Goal: Task Accomplishment & Management: Complete application form

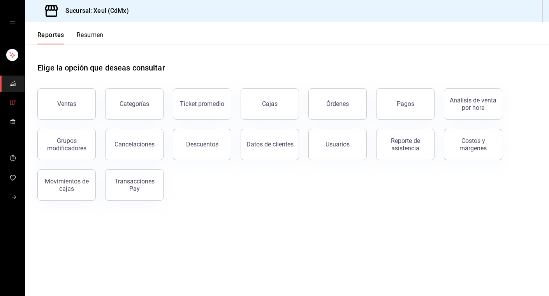
click at [10, 103] on icon "mailbox folders" at bounding box center [13, 102] width 6 height 6
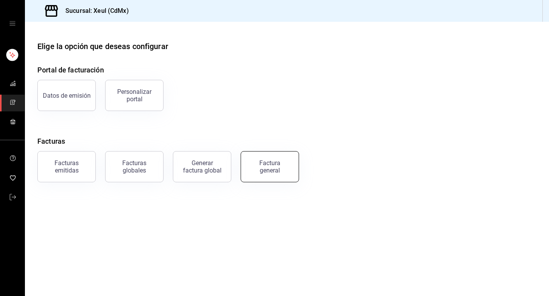
click at [267, 167] on div "Factura general" at bounding box center [269, 166] width 39 height 15
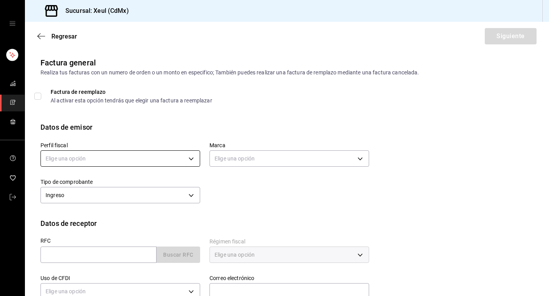
click at [148, 160] on body "Sucursal: Xeul (CdMx) Regresar Siguiente Factura general Realiza tus facturas c…" at bounding box center [274, 148] width 549 height 296
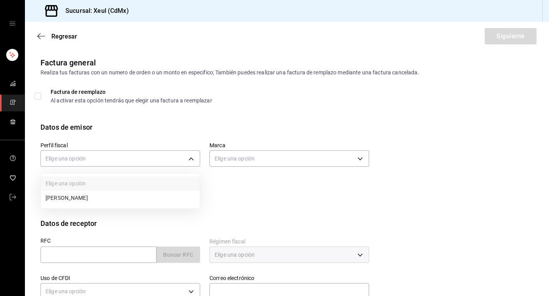
click at [146, 200] on li "SEUNG MOOK LEE" at bounding box center [120, 198] width 159 height 14
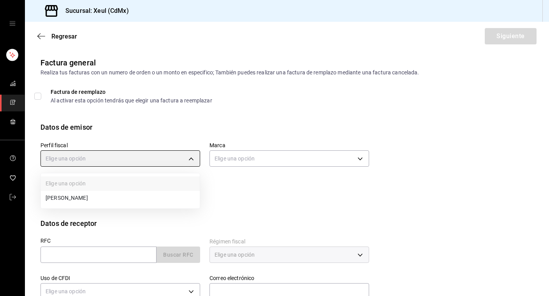
type input "554c110a-18dd-44f3-977d-186ab1f95351"
type input "556c56df-7d38-43a9-98c1-84be39c4f433"
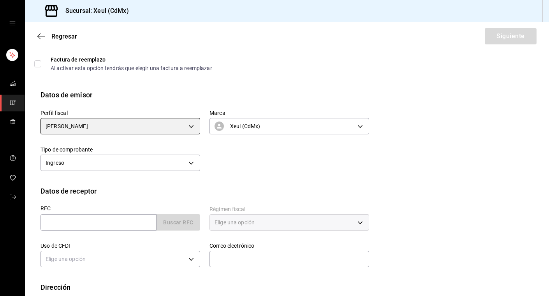
scroll to position [77, 0]
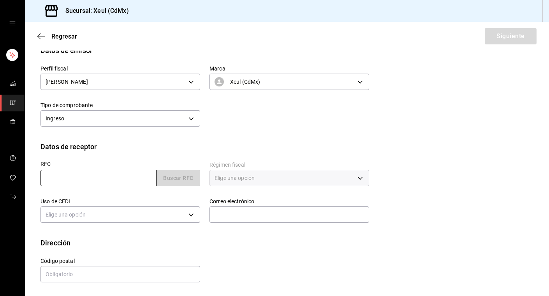
click at [120, 181] on input "text" at bounding box center [98, 178] width 116 height 16
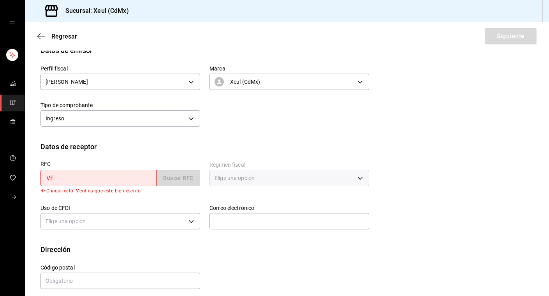
type input "V"
type input "ODI1603114S7"
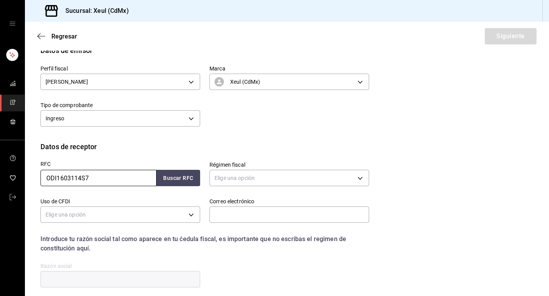
drag, startPoint x: 106, startPoint y: 178, endPoint x: 9, endPoint y: 183, distance: 97.4
click at [9, 183] on div "Sucursal: Xeul (CdMx) Regresar Siguiente Factura general Realiza tus facturas c…" at bounding box center [274, 148] width 549 height 296
drag, startPoint x: 98, startPoint y: 175, endPoint x: 5, endPoint y: 172, distance: 93.1
click at [5, 172] on div "Sucursal: Xeul (CdMx) Regresar Siguiente Factura general Realiza tus facturas c…" at bounding box center [274, 148] width 549 height 296
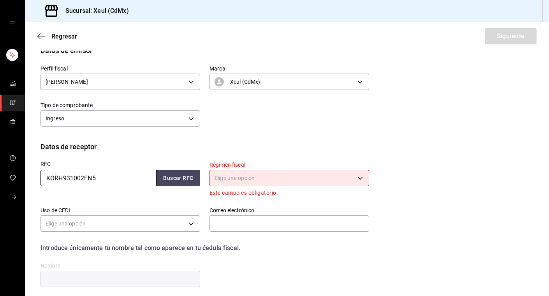
type input "KORH931002FN5"
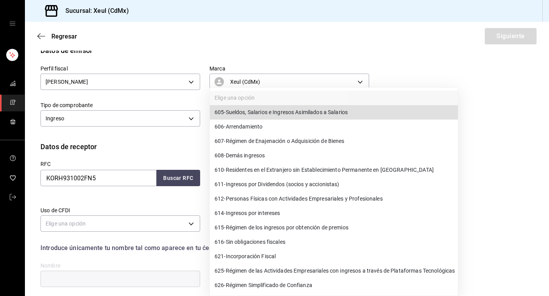
click at [235, 178] on body "Sucursal: Xeul (CdMx) Regresar Siguiente Factura general Realiza tus facturas c…" at bounding box center [274, 148] width 549 height 296
click at [259, 288] on span "626 - Régimen Simplificado de Confianza" at bounding box center [264, 285] width 98 height 8
type input "626"
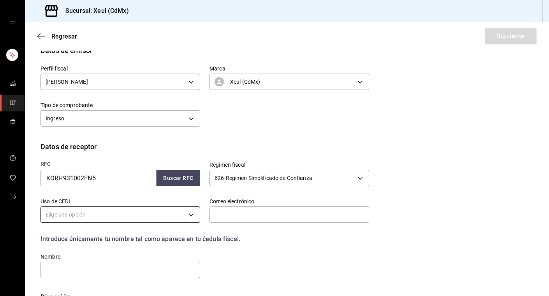
click at [193, 216] on body "Sucursal: Xeul (CdMx) Regresar Siguiente Factura general Realiza tus facturas c…" at bounding box center [274, 148] width 549 height 296
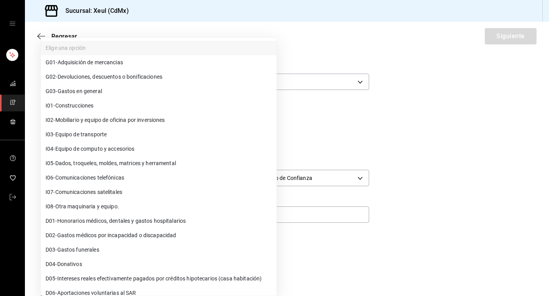
click at [95, 87] on span "G03 - Gastos en general" at bounding box center [74, 91] width 56 height 8
type input "G03"
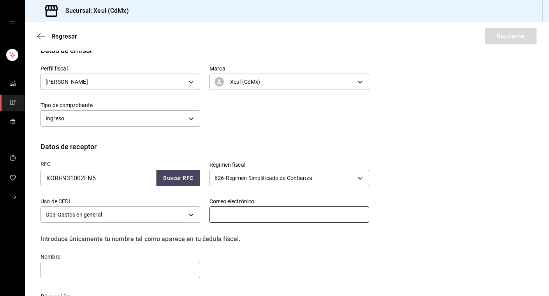
click at [222, 217] on input "text" at bounding box center [289, 214] width 160 height 16
type input "koohanaya@gmail.com"
click at [119, 272] on input "text" at bounding box center [120, 270] width 160 height 16
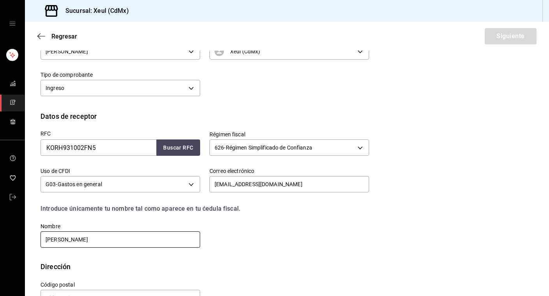
scroll to position [131, 0]
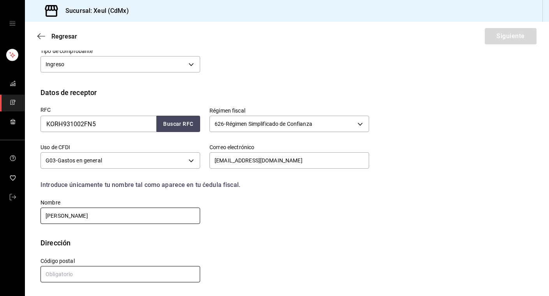
type input "HANA KOO RUIZ"
click at [77, 275] on input "text" at bounding box center [120, 274] width 160 height 16
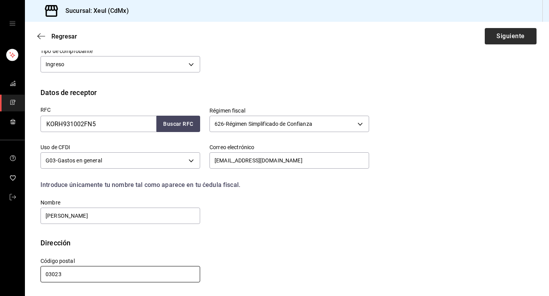
type input "03023"
click at [502, 33] on button "Siguiente" at bounding box center [511, 36] width 52 height 16
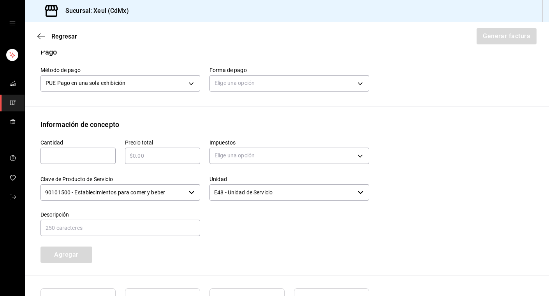
scroll to position [243, 0]
click at [274, 86] on body "Sucursal: Xeul (CdMx) Regresar Generar factura Emisor Perfil fiscal SEUNG MOOK …" at bounding box center [274, 148] width 549 height 296
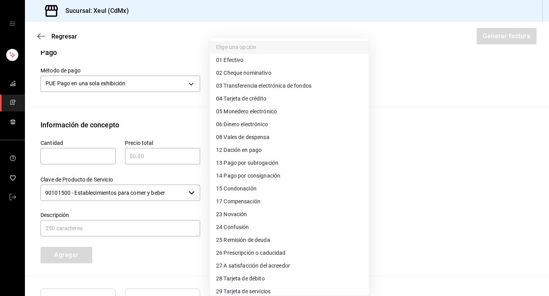
click at [238, 98] on span "04 Tarjeta de crédito" at bounding box center [241, 99] width 50 height 8
type input "04"
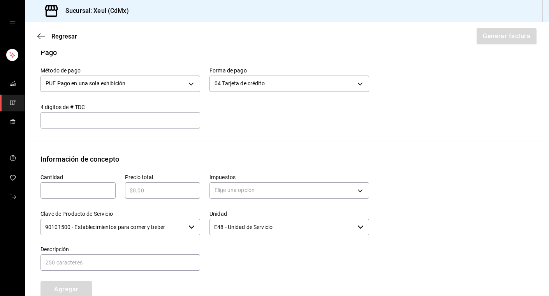
click at [95, 186] on input "text" at bounding box center [77, 190] width 75 height 9
type input "1"
click at [148, 190] on input "text" at bounding box center [162, 190] width 75 height 9
type input "$1035"
click at [221, 193] on body "Sucursal: Xeul (CdMx) Regresar Generar factura Emisor Perfil fiscal SEUNG MOOK …" at bounding box center [274, 148] width 549 height 296
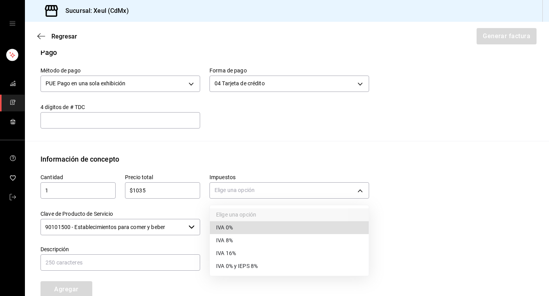
click at [223, 251] on span "IVA 16%" at bounding box center [226, 253] width 20 height 8
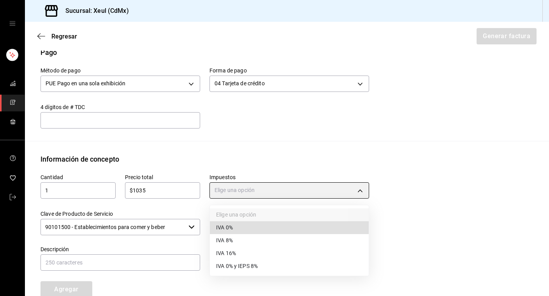
type input "IVA_16"
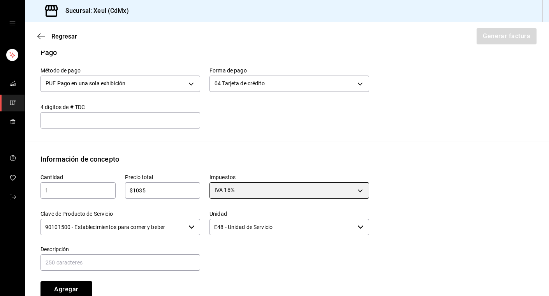
scroll to position [348, 0]
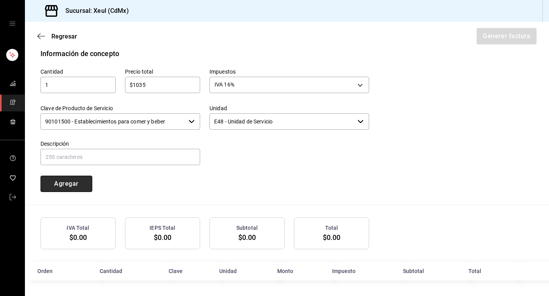
click at [65, 184] on button "Agregar" at bounding box center [66, 184] width 52 height 16
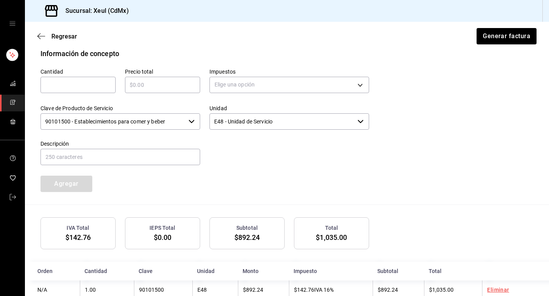
scroll to position [367, 0]
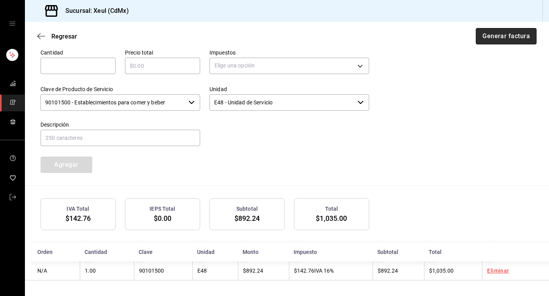
click at [512, 38] on button "Generar factura" at bounding box center [506, 36] width 61 height 16
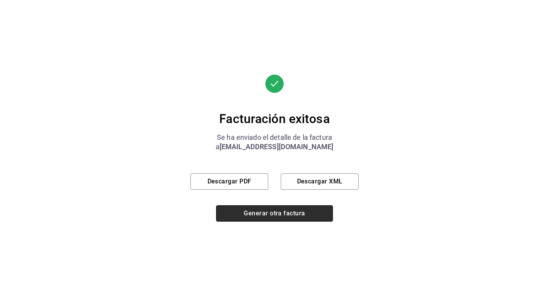
click at [244, 216] on button "Generar otra factura" at bounding box center [274, 213] width 117 height 16
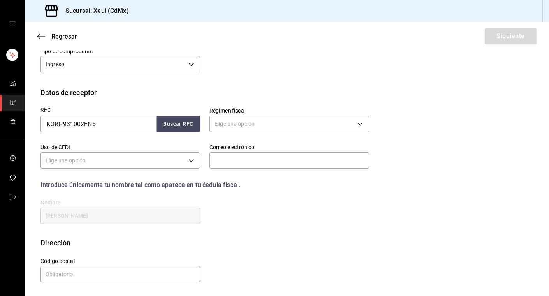
scroll to position [77, 0]
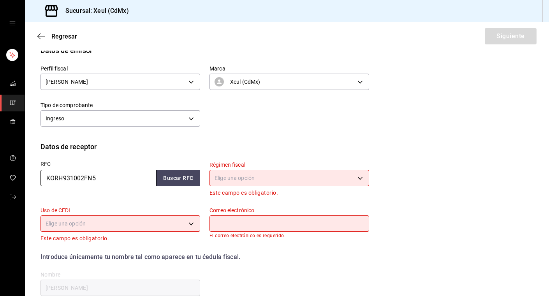
drag, startPoint x: 100, startPoint y: 179, endPoint x: 31, endPoint y: 176, distance: 69.0
click at [31, 176] on div "RFC KORH931002FN5 Buscar RFC" at bounding box center [115, 175] width 169 height 46
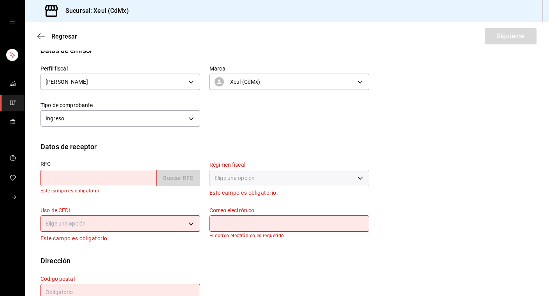
click at [79, 179] on input "text" at bounding box center [98, 178] width 116 height 16
paste input "DIM0901141M9"
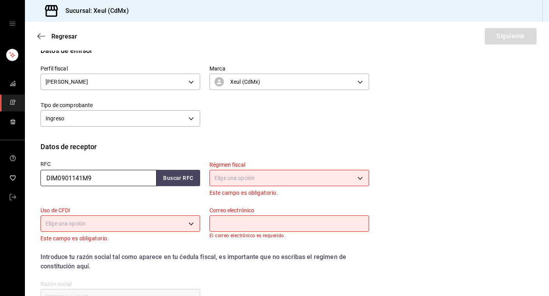
type input "DIM0901141M9"
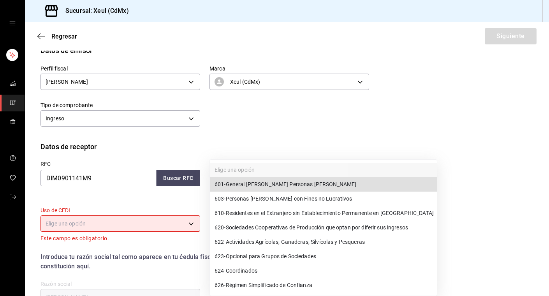
click at [259, 176] on body "Sucursal: Xeul (CdMx) Regresar Siguiente Factura general Realiza tus facturas c…" at bounding box center [274, 148] width 549 height 296
click at [253, 183] on span "601 - General de Ley Personas Morales" at bounding box center [286, 184] width 142 height 8
type input "601"
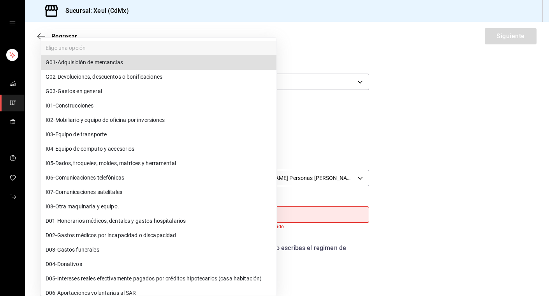
click at [183, 217] on body "Sucursal: Xeul (CdMx) Regresar Siguiente Factura general Realiza tus facturas c…" at bounding box center [274, 148] width 549 height 296
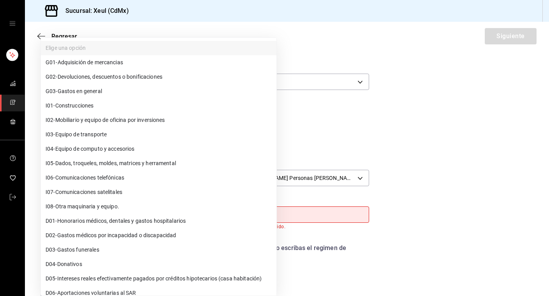
click at [74, 90] on span "G03 - Gastos en general" at bounding box center [74, 91] width 56 height 8
type input "G03"
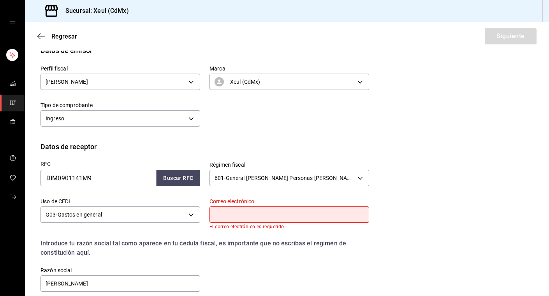
click at [230, 216] on input "text" at bounding box center [289, 214] width 160 height 16
paste input "r.albarran@poscointl.com.mx"
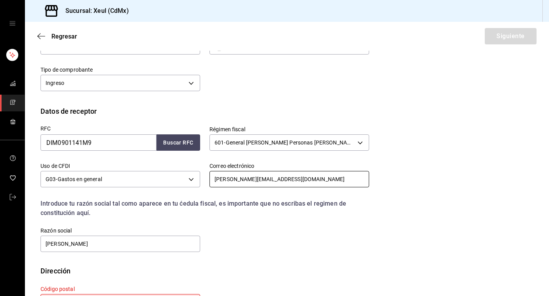
scroll to position [146, 0]
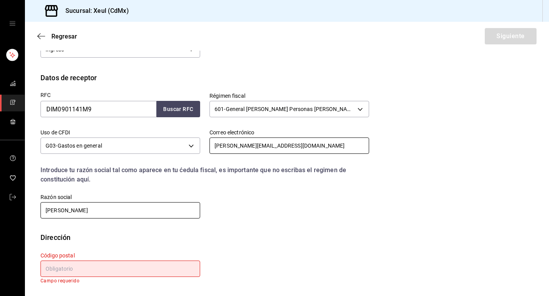
type input "r.albarran@poscointl.com.mx"
drag, startPoint x: 92, startPoint y: 214, endPoint x: 25, endPoint y: 211, distance: 67.1
click at [25, 211] on div "Datos de receptor RFC DIM0901141M9 Buscar RFC Régimen fiscal 601 - General de L…" at bounding box center [287, 152] width 524 height 160
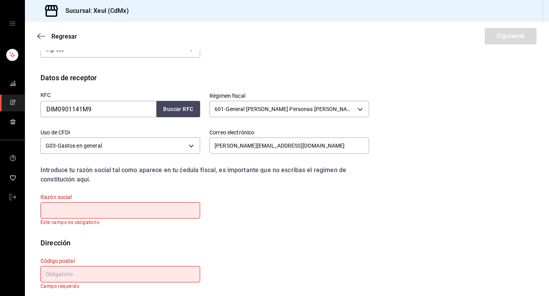
paste input "POSCO INTERNATIONAL MEXICO"
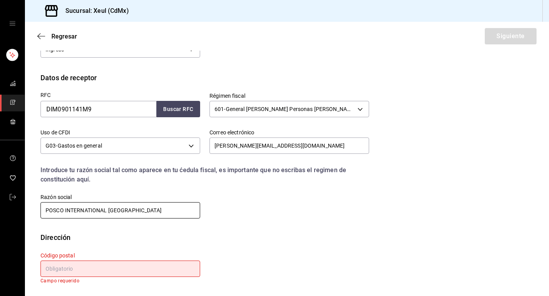
type input "POSCO INTERNATIONAL MEXICO"
click at [100, 267] on input "text" at bounding box center [120, 268] width 160 height 16
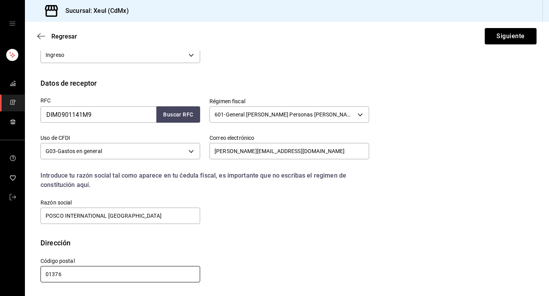
scroll to position [140, 0]
type input "01376"
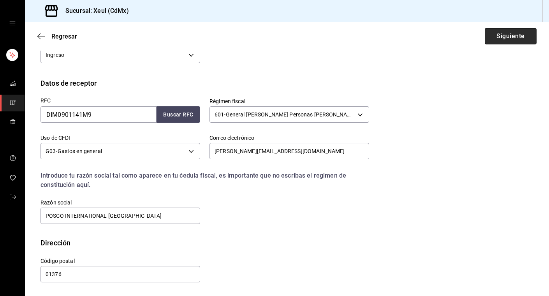
click at [504, 37] on button "Siguiente" at bounding box center [511, 36] width 52 height 16
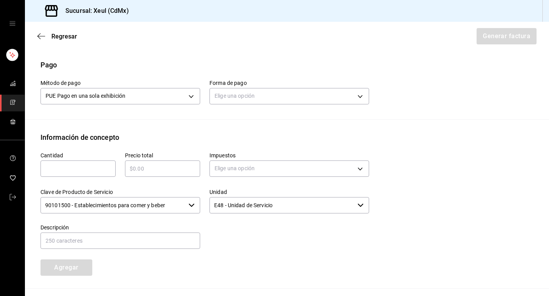
scroll to position [242, 0]
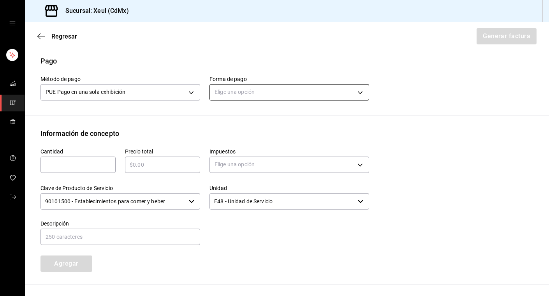
click at [239, 89] on body "Sucursal: Xeul (CdMx) Regresar Generar factura Emisor Perfil fiscal SEUNG MOOK …" at bounding box center [274, 148] width 549 height 296
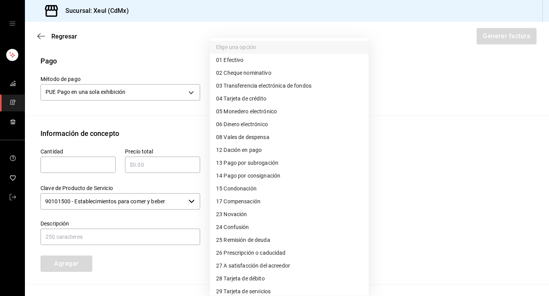
click at [236, 101] on span "04 Tarjeta de crédito" at bounding box center [241, 99] width 50 height 8
type input "04"
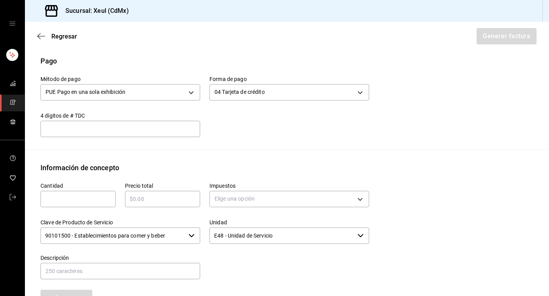
click at [72, 194] on input "text" at bounding box center [77, 198] width 75 height 9
type input "1"
click at [152, 194] on input "text" at bounding box center [162, 198] width 75 height 9
type input "$495"
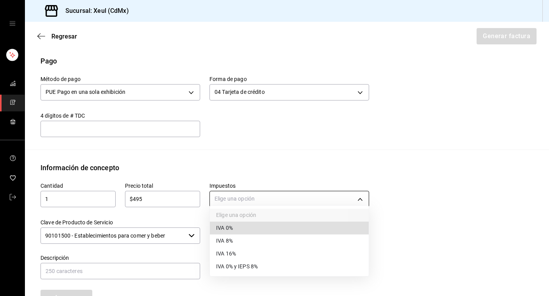
click at [241, 197] on body "Sucursal: Xeul (CdMx) Regresar Generar factura Emisor Perfil fiscal SEUNG MOOK …" at bounding box center [274, 148] width 549 height 296
click at [237, 253] on li "IVA 16%" at bounding box center [289, 253] width 159 height 13
type input "IVA_16"
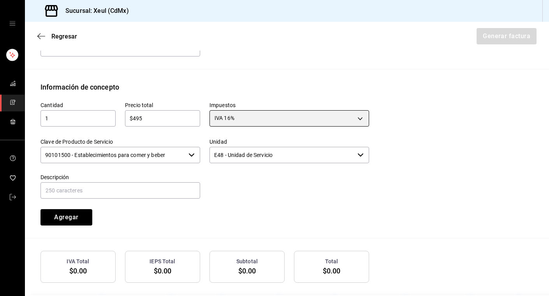
scroll to position [348, 0]
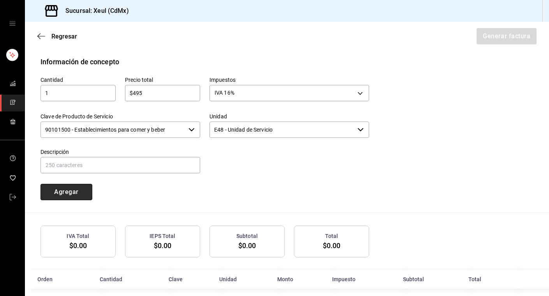
click at [74, 184] on button "Agregar" at bounding box center [66, 192] width 52 height 16
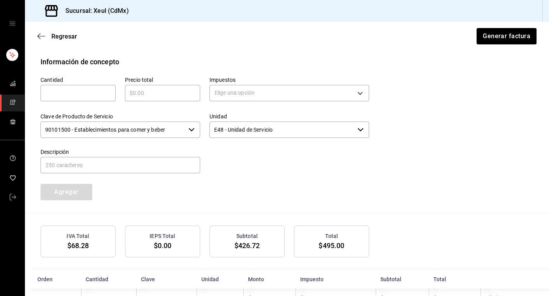
scroll to position [367, 0]
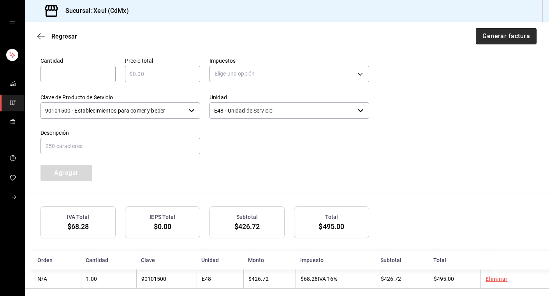
click at [517, 37] on button "Generar factura" at bounding box center [506, 36] width 61 height 16
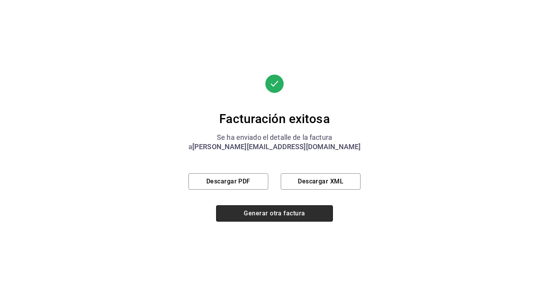
click at [250, 216] on button "Generar otra factura" at bounding box center [274, 213] width 117 height 16
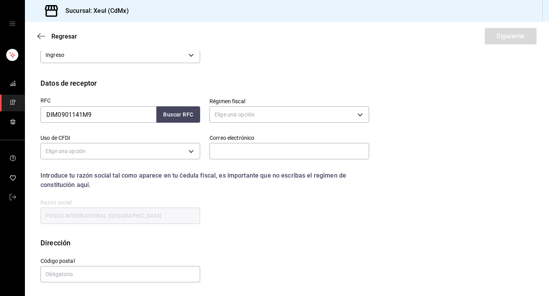
scroll to position [77, 0]
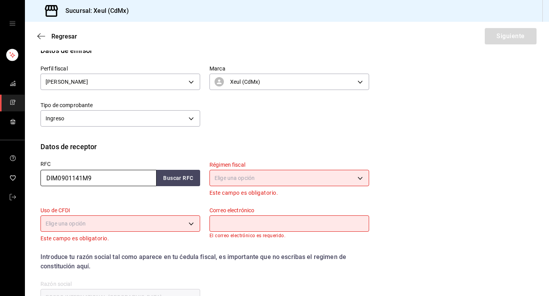
click at [98, 179] on input "DIM0901141M9" at bounding box center [98, 178] width 116 height 16
drag, startPoint x: 98, startPoint y: 179, endPoint x: 29, endPoint y: 172, distance: 70.1
click at [29, 172] on div "Datos de receptor RFC DIM0901141M9 Buscar RFC Régimen fiscal Elige una opción E…" at bounding box center [287, 230] width 524 height 178
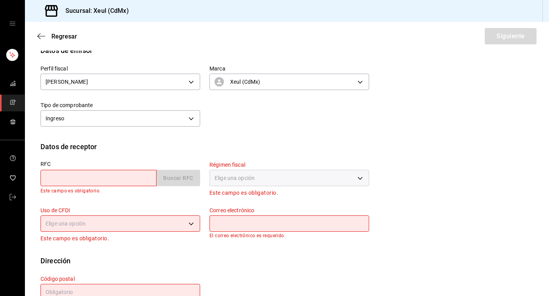
paste input "MOPL9510179C4"
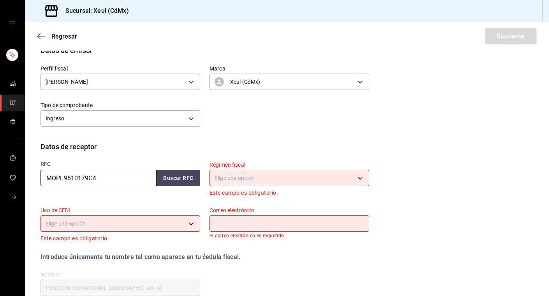
type input "MOPL9510179C4"
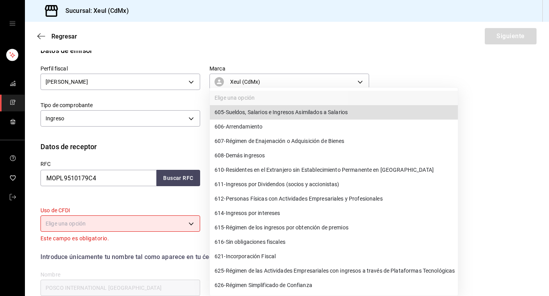
click at [280, 176] on body "Sucursal: Xeul (CdMx) Regresar Siguiente Factura general Realiza tus facturas c…" at bounding box center [274, 148] width 549 height 296
click at [236, 196] on span "612 - Personas Físicas con Actividades Empresariales y Profesionales" at bounding box center [299, 199] width 168 height 8
type input "612"
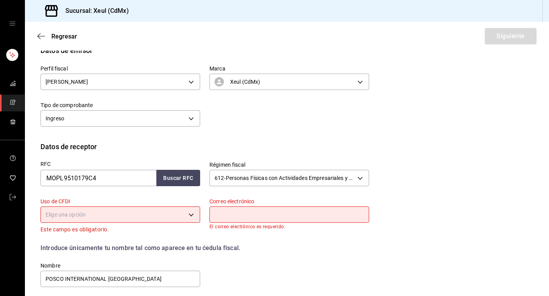
click at [189, 217] on body "Sucursal: Xeul (CdMx) Regresar Siguiente Factura general Realiza tus facturas c…" at bounding box center [274, 148] width 549 height 296
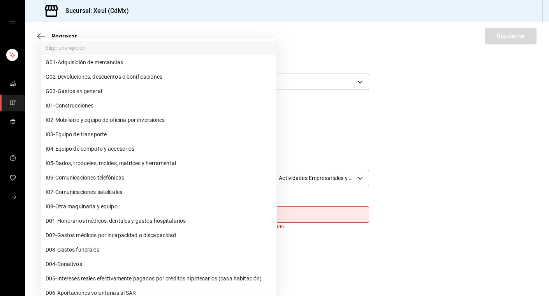
click at [90, 90] on span "G03 - Gastos en general" at bounding box center [74, 91] width 56 height 8
type input "G03"
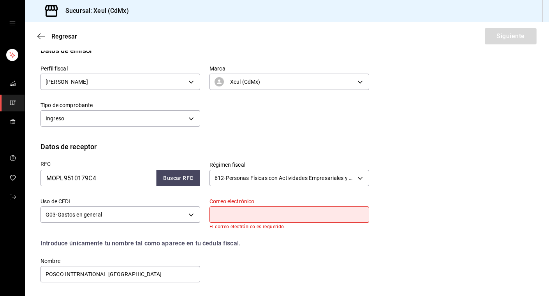
click at [259, 211] on input "text" at bounding box center [289, 214] width 160 height 16
paste input "lcmportoni@gmail.com"
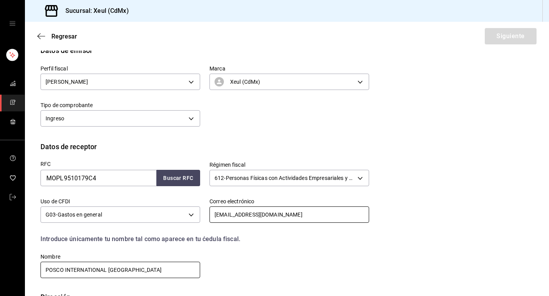
type input "lcmportoni@gmail.com"
drag, startPoint x: 128, startPoint y: 271, endPoint x: 15, endPoint y: 268, distance: 112.9
click at [15, 268] on div "Sucursal: Xeul (CdMx) Regresar Siguiente Factura general Realiza tus facturas c…" at bounding box center [274, 148] width 549 height 296
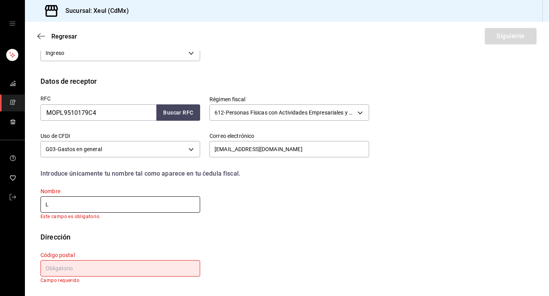
scroll to position [136, 0]
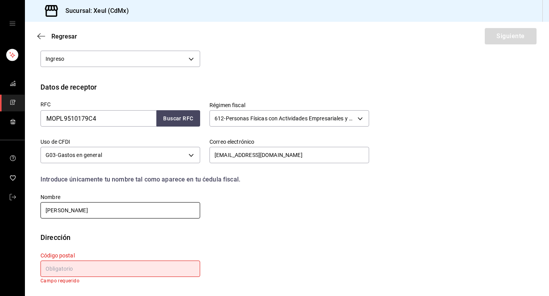
type input "LUIS CARLOS MORENO PORTONI"
click at [100, 267] on input "text" at bounding box center [120, 268] width 160 height 16
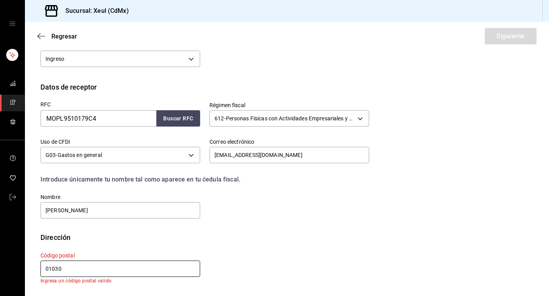
scroll to position [131, 0]
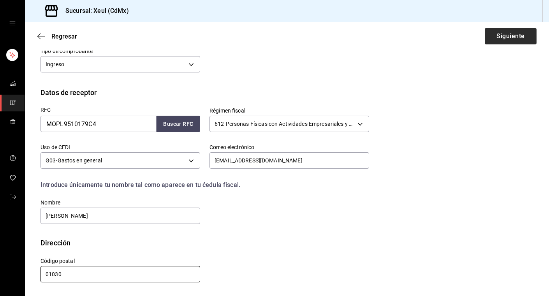
type input "01030"
click at [507, 37] on button "Siguiente" at bounding box center [511, 36] width 52 height 16
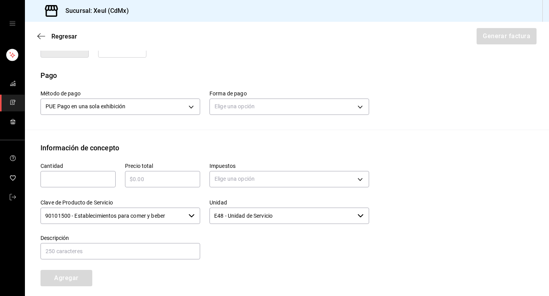
scroll to position [223, 0]
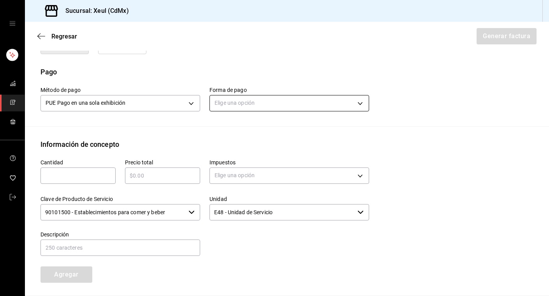
click at [260, 105] on body "Sucursal: Xeul (CdMx) Regresar Generar factura Emisor Perfil fiscal SEUNG MOOK …" at bounding box center [274, 148] width 549 height 296
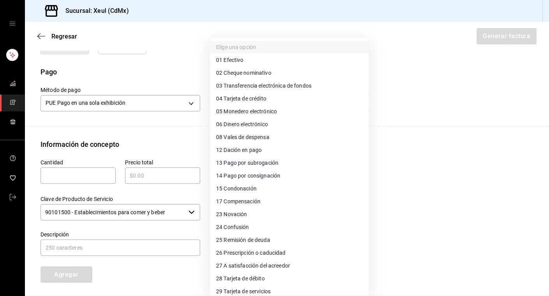
click at [236, 100] on span "04 Tarjeta de crédito" at bounding box center [241, 99] width 50 height 8
type input "04"
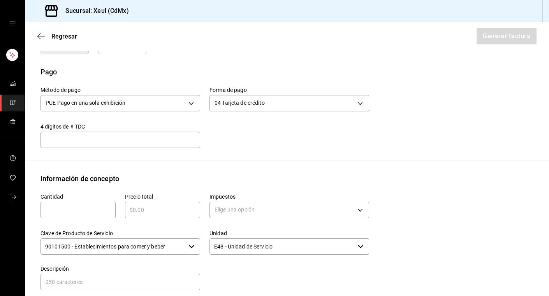
click at [65, 208] on input "text" at bounding box center [77, 209] width 75 height 9
type input "1"
click at [139, 211] on input "text" at bounding box center [162, 209] width 75 height 9
type input "$2400"
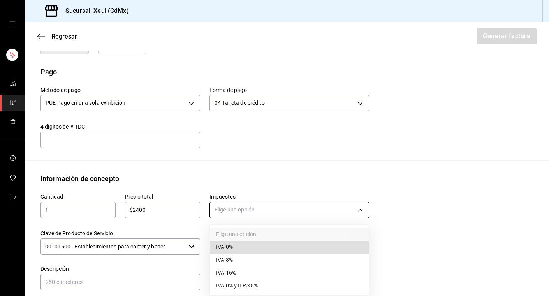
click at [279, 208] on body "Sucursal: Xeul (CdMx) Regresar Generar factura Emisor Perfil fiscal SEUNG MOOK …" at bounding box center [274, 148] width 549 height 296
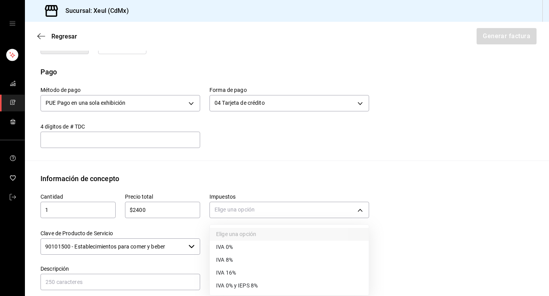
click at [232, 275] on span "IVA 16%" at bounding box center [226, 273] width 20 height 8
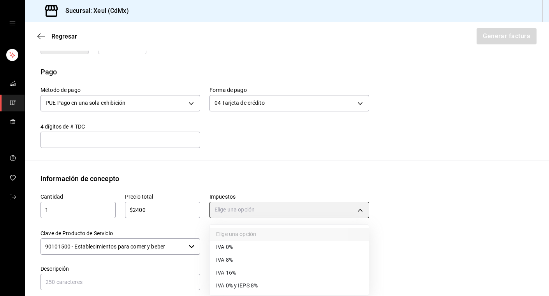
type input "IVA_16"
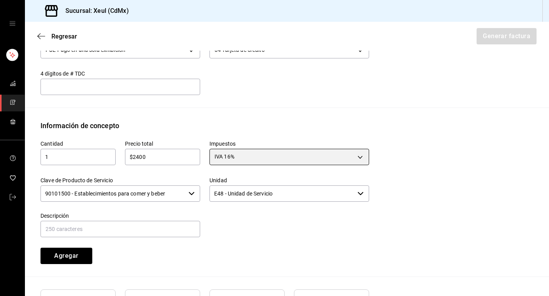
scroll to position [348, 0]
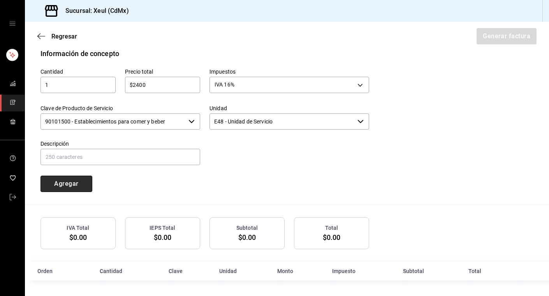
click at [62, 186] on button "Agregar" at bounding box center [66, 184] width 52 height 16
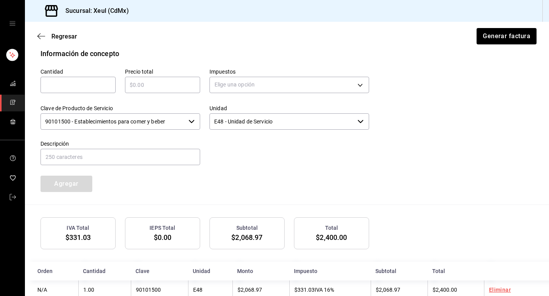
scroll to position [367, 0]
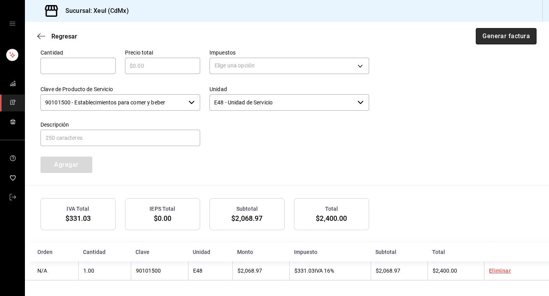
click at [510, 37] on button "Generar factura" at bounding box center [506, 36] width 61 height 16
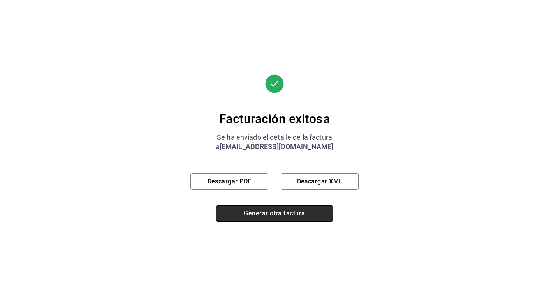
click at [241, 213] on button "Generar otra factura" at bounding box center [274, 213] width 117 height 16
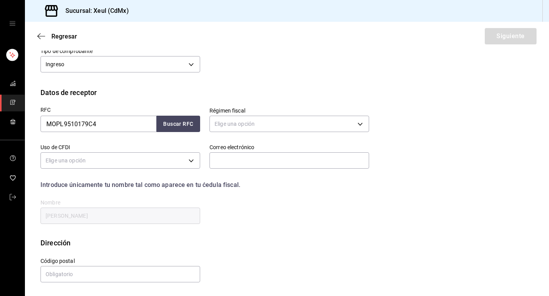
scroll to position [77, 0]
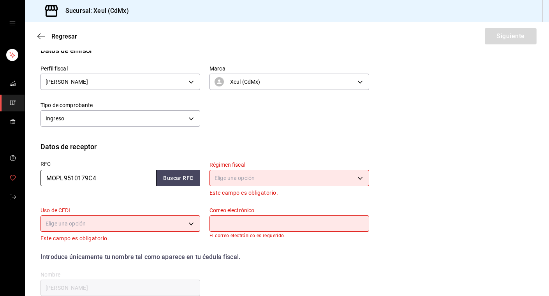
drag, startPoint x: 102, startPoint y: 177, endPoint x: 5, endPoint y: 181, distance: 97.0
click at [5, 181] on div "Sucursal: Xeul (CdMx) Regresar Siguiente Factura general Realiza tus facturas c…" at bounding box center [274, 148] width 549 height 296
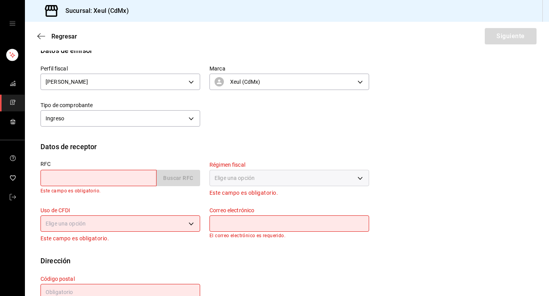
click at [113, 176] on input "text" at bounding box center [98, 178] width 116 height 16
paste input "MME720117483"
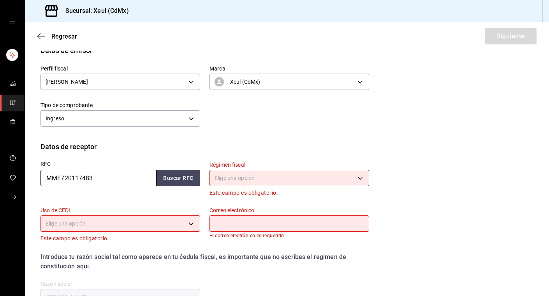
type input "MME720117483"
click at [251, 179] on body "Sucursal: Xeul (CdMx) Regresar Siguiente Factura general Realiza tus facturas c…" at bounding box center [274, 148] width 549 height 296
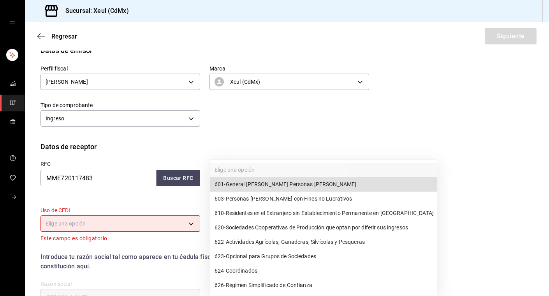
click at [251, 182] on span "601 - General de Ley Personas Morales" at bounding box center [286, 184] width 142 height 8
type input "601"
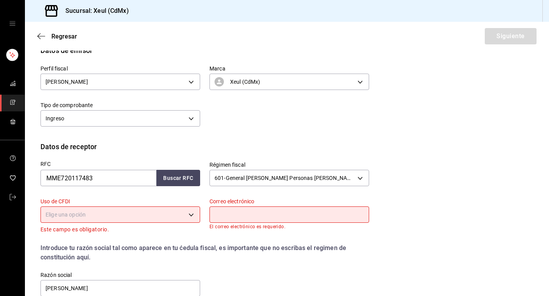
click at [187, 214] on body "Sucursal: Xeul (CdMx) Regresar Siguiente Factura general Realiza tus facturas c…" at bounding box center [274, 148] width 549 height 296
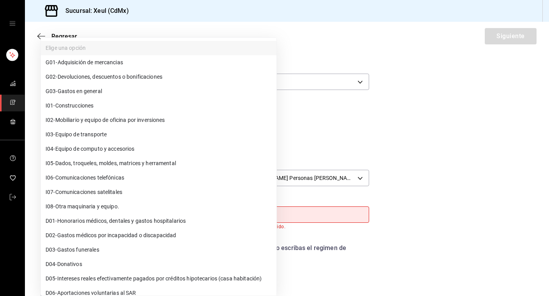
click at [83, 96] on li "G03 - Gastos en general" at bounding box center [159, 91] width 236 height 14
type input "G03"
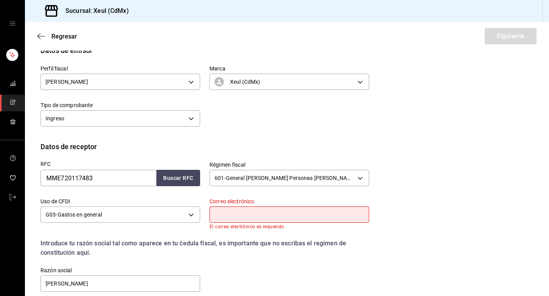
click at [229, 215] on input "text" at bounding box center [289, 214] width 160 height 16
paste input "hasemi-a@marubeni.com"
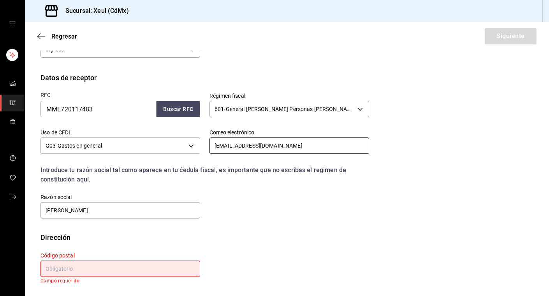
scroll to position [146, 0]
type input "hasemi-a@marubeni.com"
drag, startPoint x: 137, startPoint y: 210, endPoint x: 22, endPoint y: 210, distance: 114.5
click at [23, 210] on div "Sucursal: Xeul (CdMx) Regresar Siguiente Factura general Realiza tus facturas c…" at bounding box center [274, 148] width 549 height 296
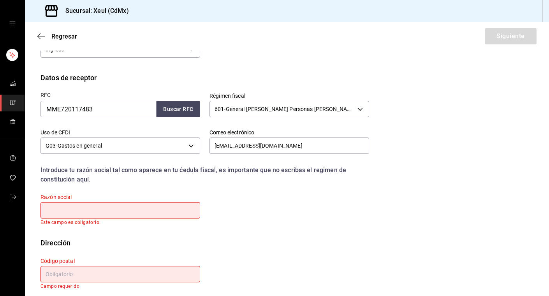
click at [94, 210] on input "text" at bounding box center [120, 210] width 160 height 16
paste input "MARUBENI MEXICO"
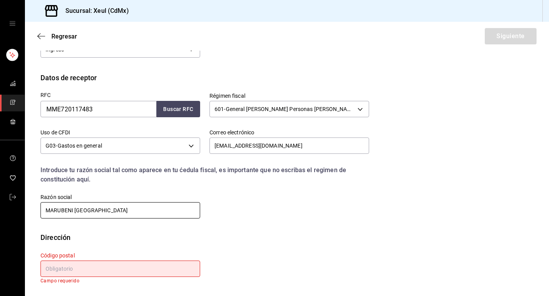
type input "MARUBENI MEXICO"
click at [92, 265] on input "text" at bounding box center [120, 268] width 160 height 16
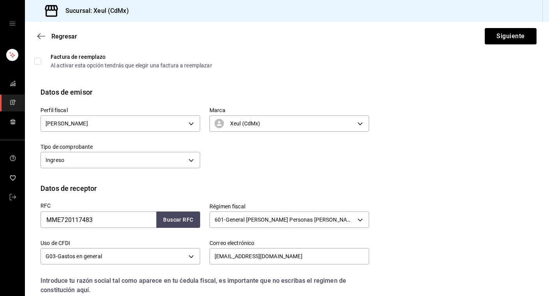
scroll to position [140, 0]
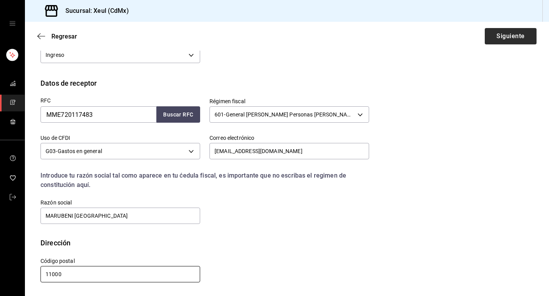
type input "11000"
click at [512, 36] on button "Siguiente" at bounding box center [511, 36] width 52 height 16
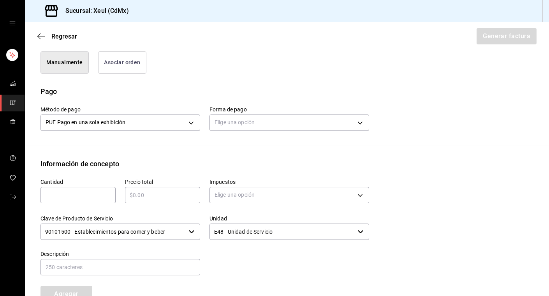
scroll to position [239, 0]
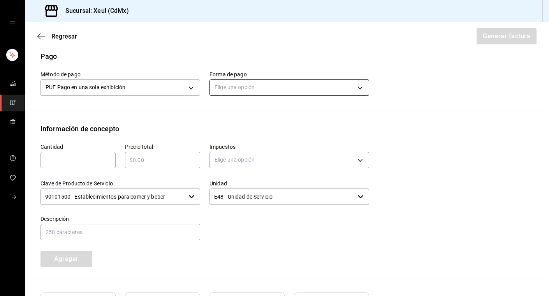
click at [276, 90] on body "Sucursal: Xeul (CdMx) Regresar Generar factura Emisor Perfil fiscal SEUNG MOOK …" at bounding box center [274, 148] width 549 height 296
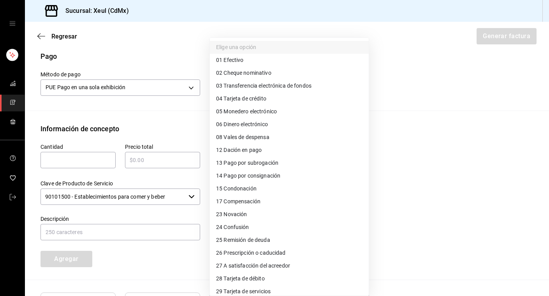
click at [224, 100] on span "04 Tarjeta de crédito" at bounding box center [241, 99] width 50 height 8
type input "04"
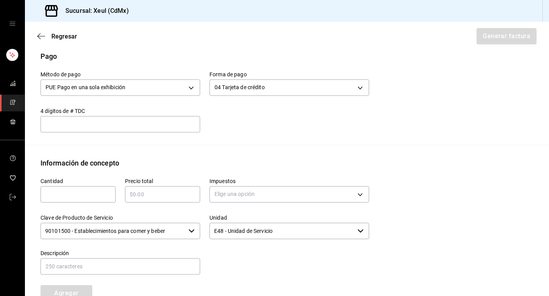
click at [76, 194] on input "text" at bounding box center [77, 194] width 75 height 9
type input "1"
click at [149, 196] on input "text" at bounding box center [162, 194] width 75 height 9
type input "$5780"
click at [248, 198] on body "Sucursal: Xeul (CdMx) Regresar Generar factura Emisor Perfil fiscal SEUNG MOOK …" at bounding box center [274, 148] width 549 height 296
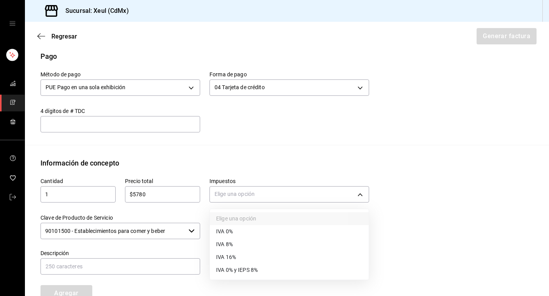
click at [230, 255] on span "IVA 16%" at bounding box center [226, 257] width 20 height 8
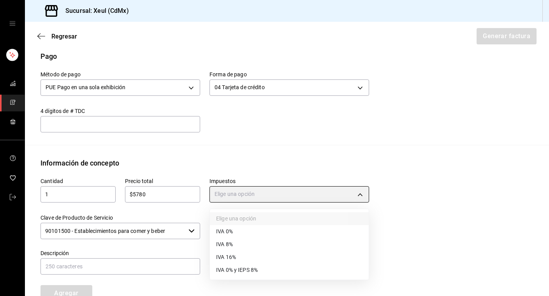
type input "IVA_16"
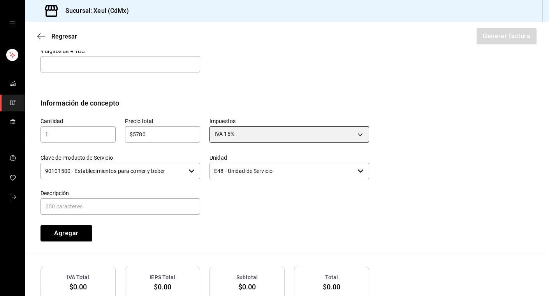
scroll to position [348, 0]
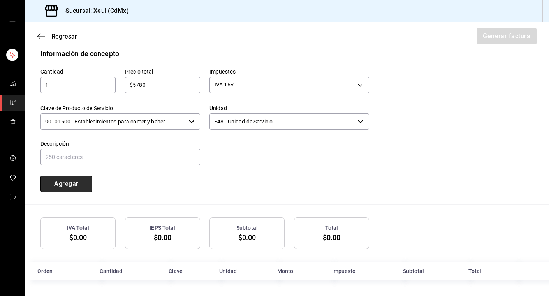
click at [55, 186] on button "Agregar" at bounding box center [66, 184] width 52 height 16
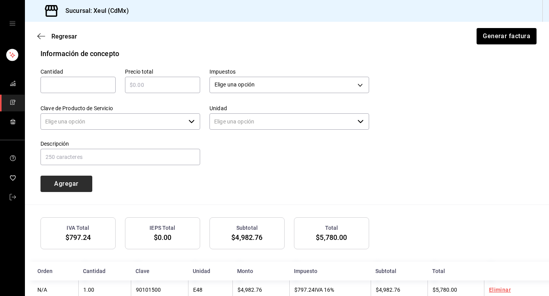
type input "90101500 - Establecimientos para comer y beber"
type input "E48 - Unidad de Servicio"
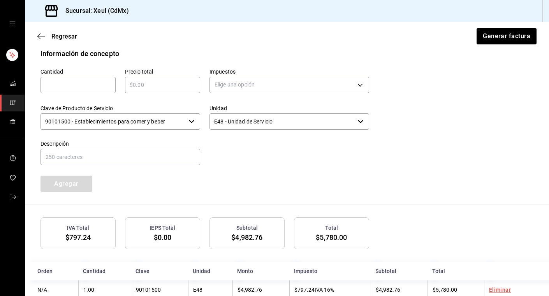
scroll to position [367, 0]
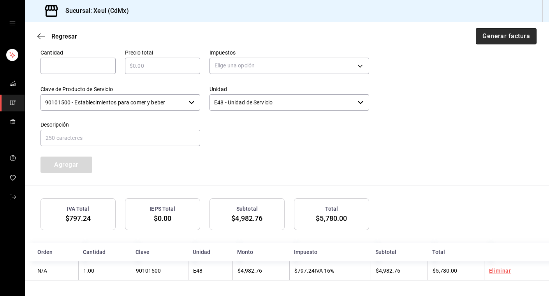
click at [508, 34] on button "Generar factura" at bounding box center [506, 36] width 61 height 16
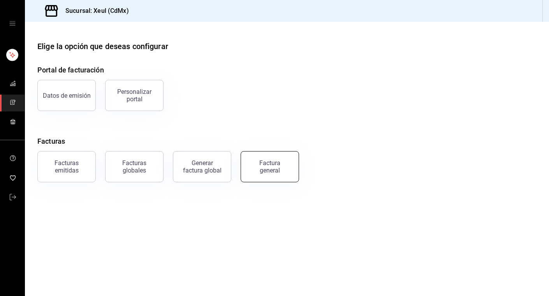
click at [293, 172] on button "Factura general" at bounding box center [270, 166] width 58 height 31
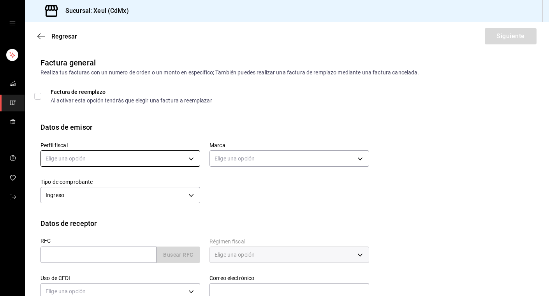
click at [142, 160] on body "Sucursal: Xeul (CdMx) Regresar Siguiente Factura general Realiza tus facturas c…" at bounding box center [274, 148] width 549 height 296
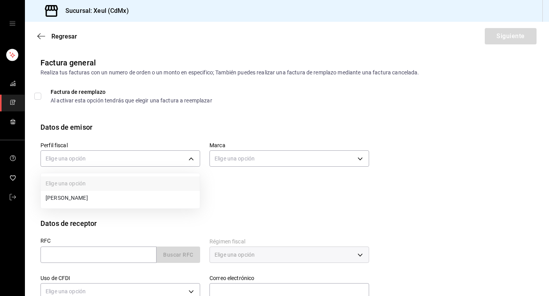
click at [126, 200] on li "[PERSON_NAME]" at bounding box center [120, 198] width 159 height 14
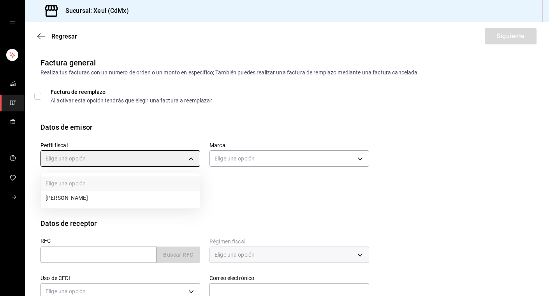
type input "554c110a-18dd-44f3-977d-186ab1f95351"
type input "556c56df-7d38-43a9-98c1-84be39c4f433"
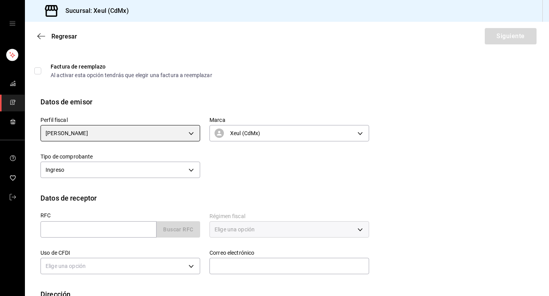
scroll to position [40, 0]
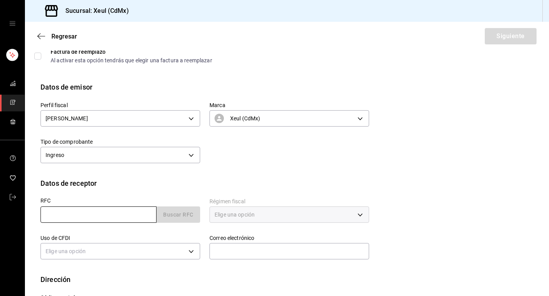
click at [111, 212] on input "text" at bounding box center [98, 214] width 116 height 16
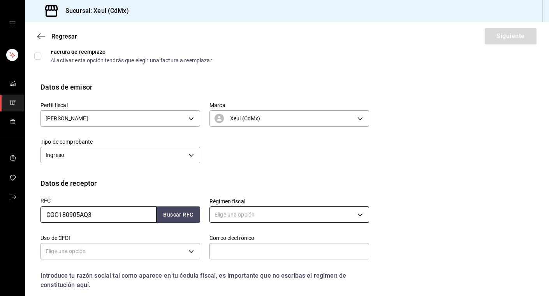
type input "CGC180905AQ3"
click at [229, 210] on body "Sucursal: Xeul (CdMx) Regresar Siguiente Factura general Realiza tus facturas c…" at bounding box center [274, 148] width 549 height 296
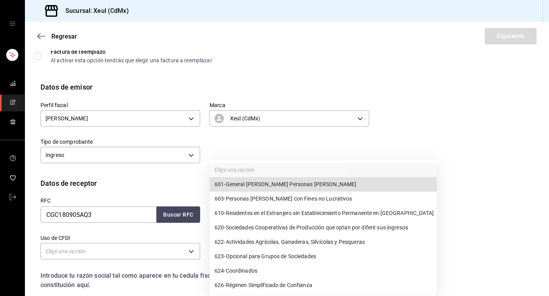
click at [279, 287] on span "626 - Régimen Simplificado de Confianza" at bounding box center [264, 285] width 98 height 8
type input "626"
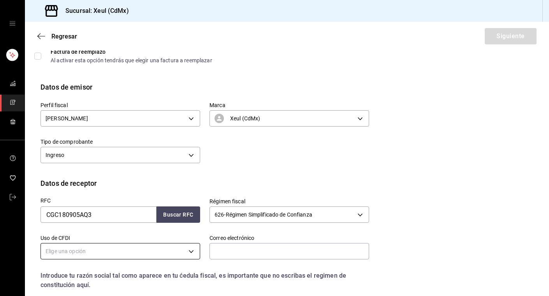
click at [178, 253] on body "Sucursal: Xeul (CdMx) Regresar Siguiente Factura general Realiza tus facturas c…" at bounding box center [274, 148] width 549 height 296
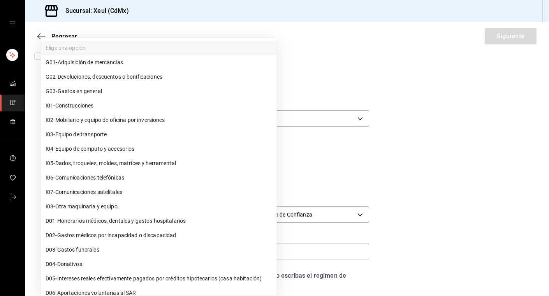
click at [82, 88] on span "G03 - Gastos en general" at bounding box center [74, 91] width 56 height 8
type input "G03"
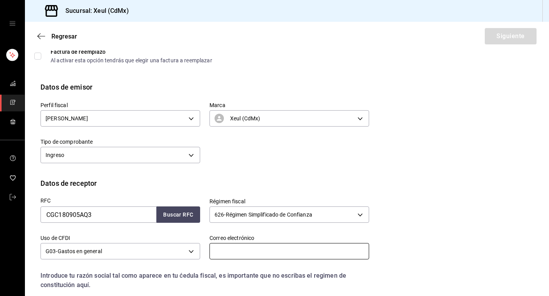
click at [230, 251] on input "text" at bounding box center [289, 251] width 160 height 16
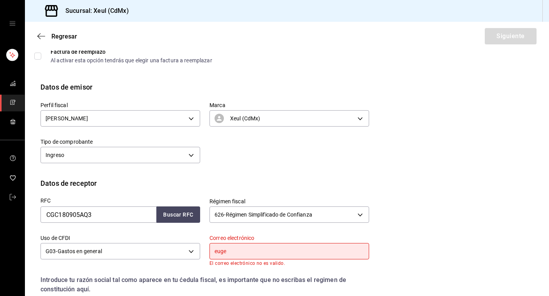
type input "[PERSON_NAME][EMAIL_ADDRESS][DOMAIN_NAME]"
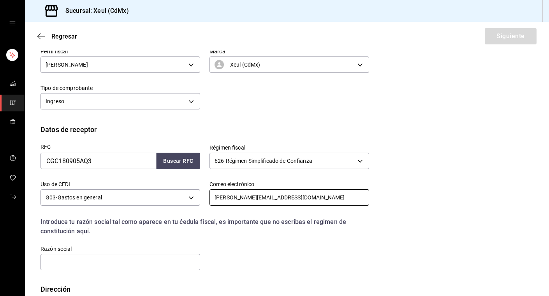
scroll to position [128, 0]
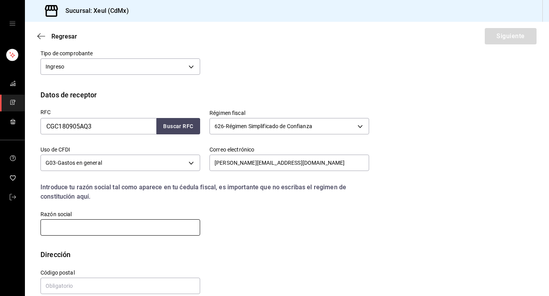
click at [137, 230] on input "text" at bounding box center [120, 227] width 160 height 16
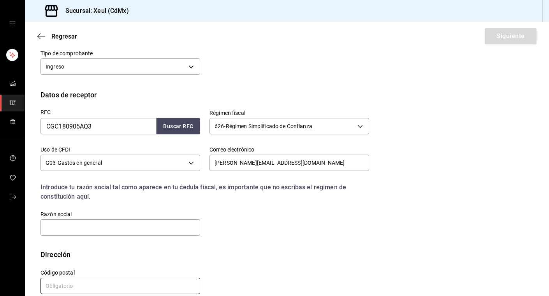
click at [109, 285] on input "text" at bounding box center [120, 286] width 160 height 16
type input "06140"
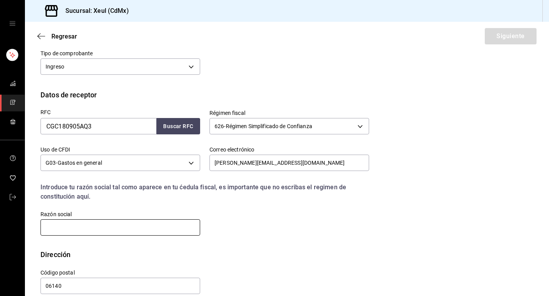
click at [77, 228] on input "text" at bounding box center [120, 227] width 160 height 16
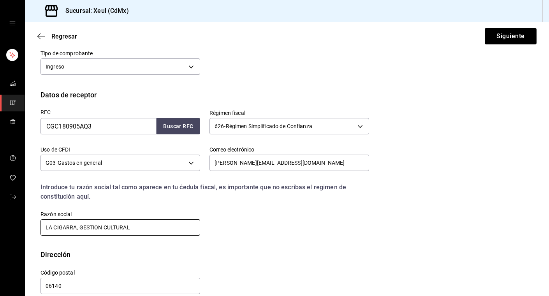
scroll to position [140, 0]
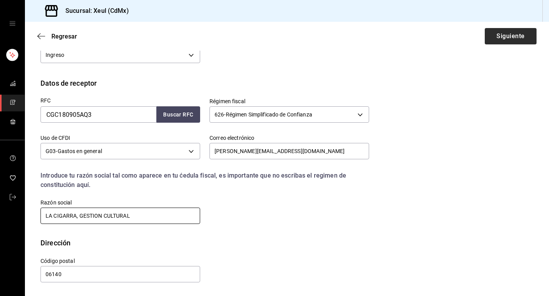
type input "LA CIGARRA, GESTION CULTURAL"
click at [517, 39] on button "Siguiente" at bounding box center [511, 36] width 52 height 16
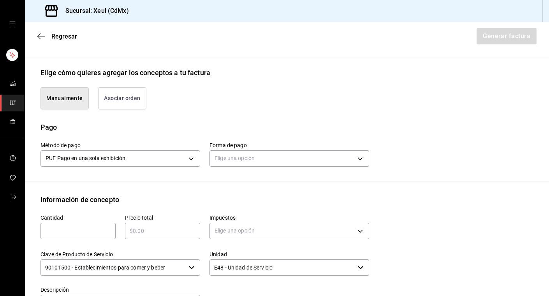
scroll to position [169, 0]
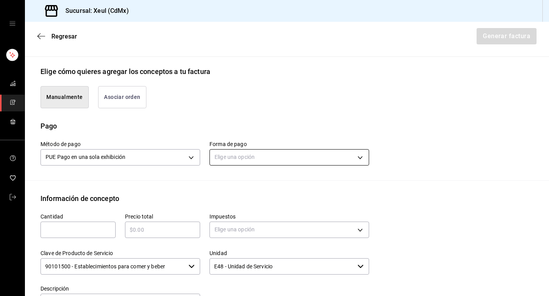
click at [242, 155] on body "Sucursal: Xeul (CdMx) Regresar Generar factura Emisor Perfil fiscal [PERSON_NAM…" at bounding box center [274, 148] width 549 height 296
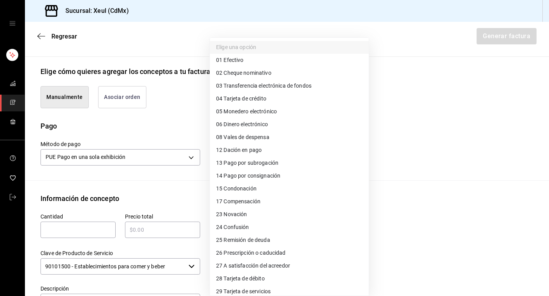
click at [249, 278] on span "28 Tarjeta de débito" at bounding box center [240, 278] width 49 height 8
type input "28"
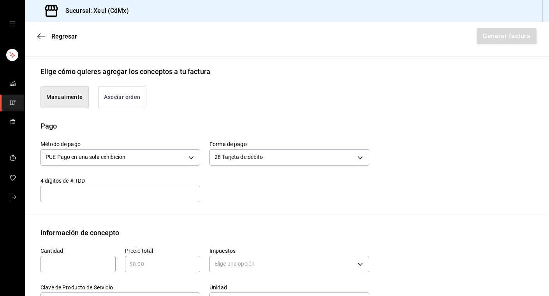
click at [75, 264] on input "text" at bounding box center [77, 263] width 75 height 9
type input "1"
click at [155, 265] on input "text" at bounding box center [162, 263] width 75 height 9
type input "$1016"
click at [280, 261] on body "Sucursal: Xeul (CdMx) Regresar Generar factura Emisor Perfil fiscal [PERSON_NAM…" at bounding box center [274, 148] width 549 height 296
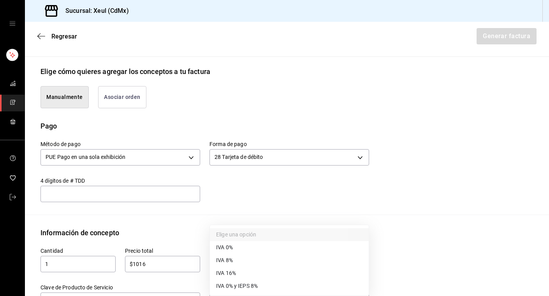
click at [235, 275] on span "IVA 16%" at bounding box center [226, 273] width 20 height 8
type input "IVA_16"
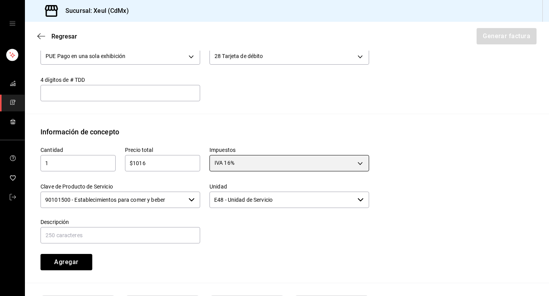
scroll to position [348, 0]
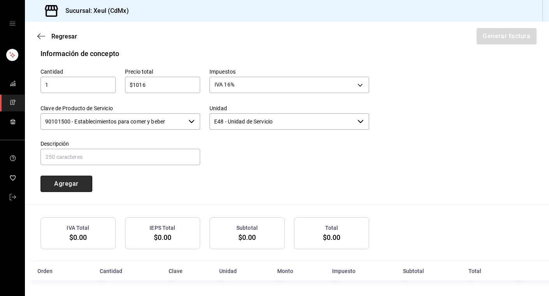
click at [72, 186] on button "Agregar" at bounding box center [66, 184] width 52 height 16
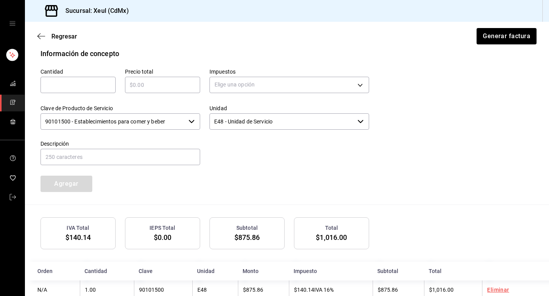
scroll to position [367, 0]
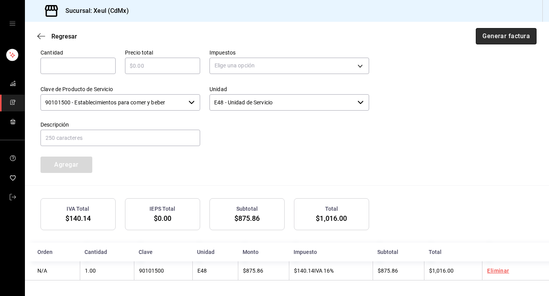
click at [508, 36] on button "Generar factura" at bounding box center [506, 36] width 61 height 16
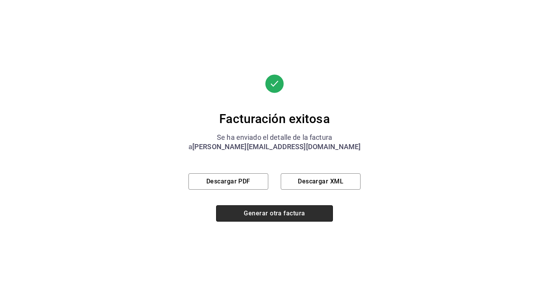
click at [267, 209] on button "Generar otra factura" at bounding box center [274, 213] width 117 height 16
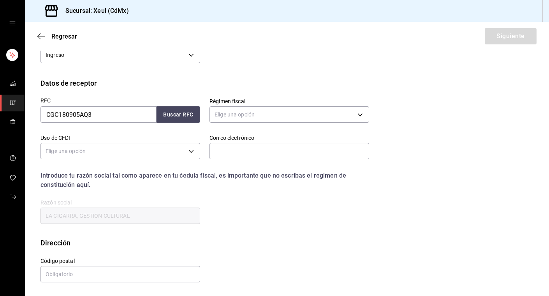
scroll to position [77, 0]
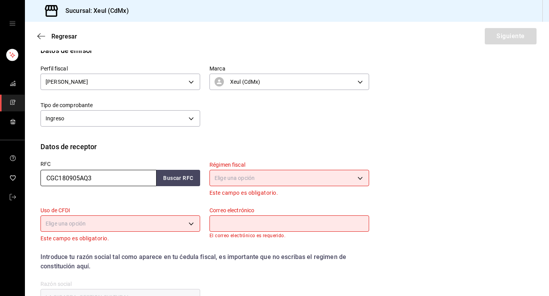
drag, startPoint x: 98, startPoint y: 180, endPoint x: 10, endPoint y: 177, distance: 88.8
click at [10, 177] on div "Sucursal: Xeul (CdMx) Regresar Siguiente Factura general Realiza tus facturas c…" at bounding box center [274, 148] width 549 height 296
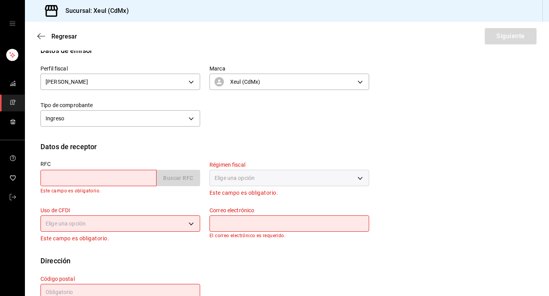
click at [269, 109] on div "Perfil fiscal [PERSON_NAME] 554c110a-18dd-44f3-977d-186ab1f95351 Marca Xeul (Cd…" at bounding box center [200, 92] width 338 height 73
